Goal: Use online tool/utility

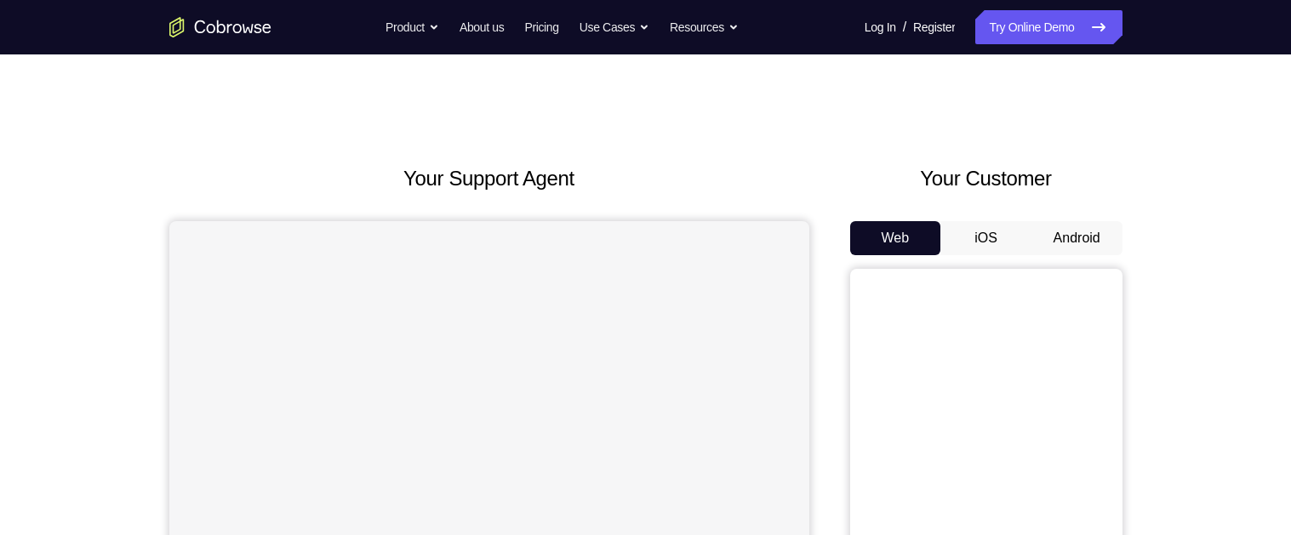
click at [1087, 232] on button "Android" at bounding box center [1077, 238] width 91 height 34
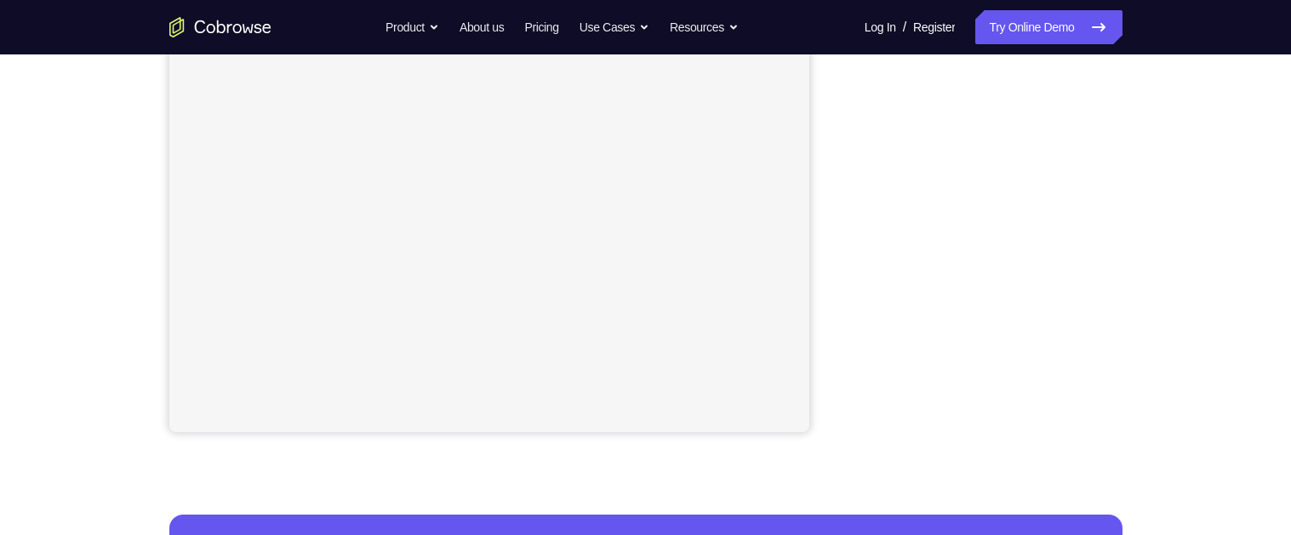
scroll to position [357, 0]
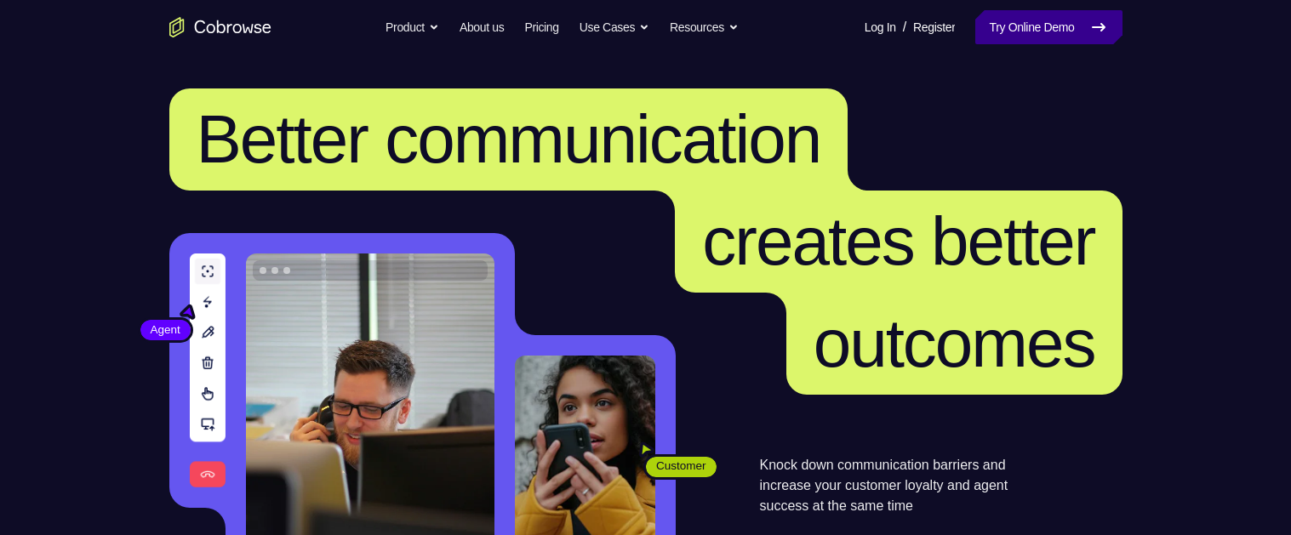
click at [1043, 32] on link "Try Online Demo" at bounding box center [1048, 27] width 146 height 34
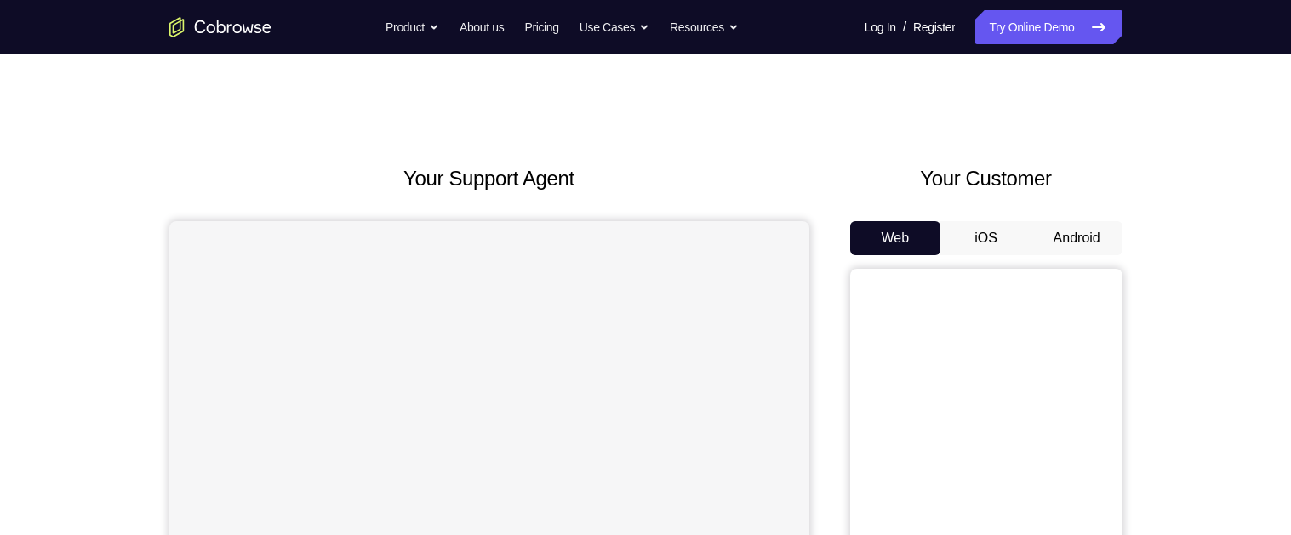
click at [1071, 231] on button "Android" at bounding box center [1077, 238] width 91 height 34
